Goal: Navigation & Orientation: Find specific page/section

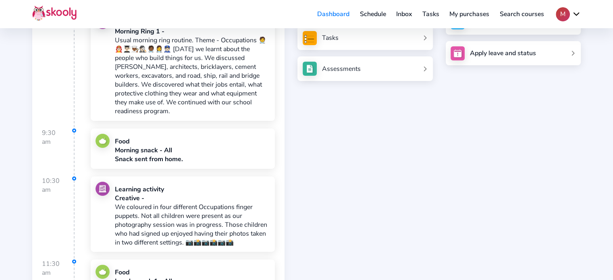
scroll to position [46, 0]
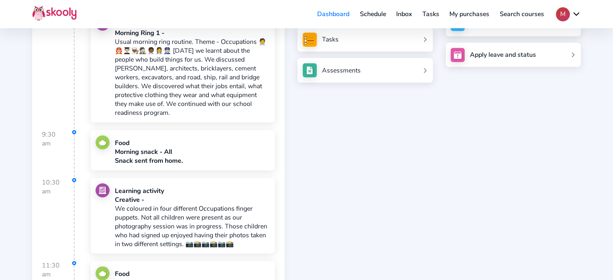
scroll to position [287, 0]
